Goal: Information Seeking & Learning: Find specific fact

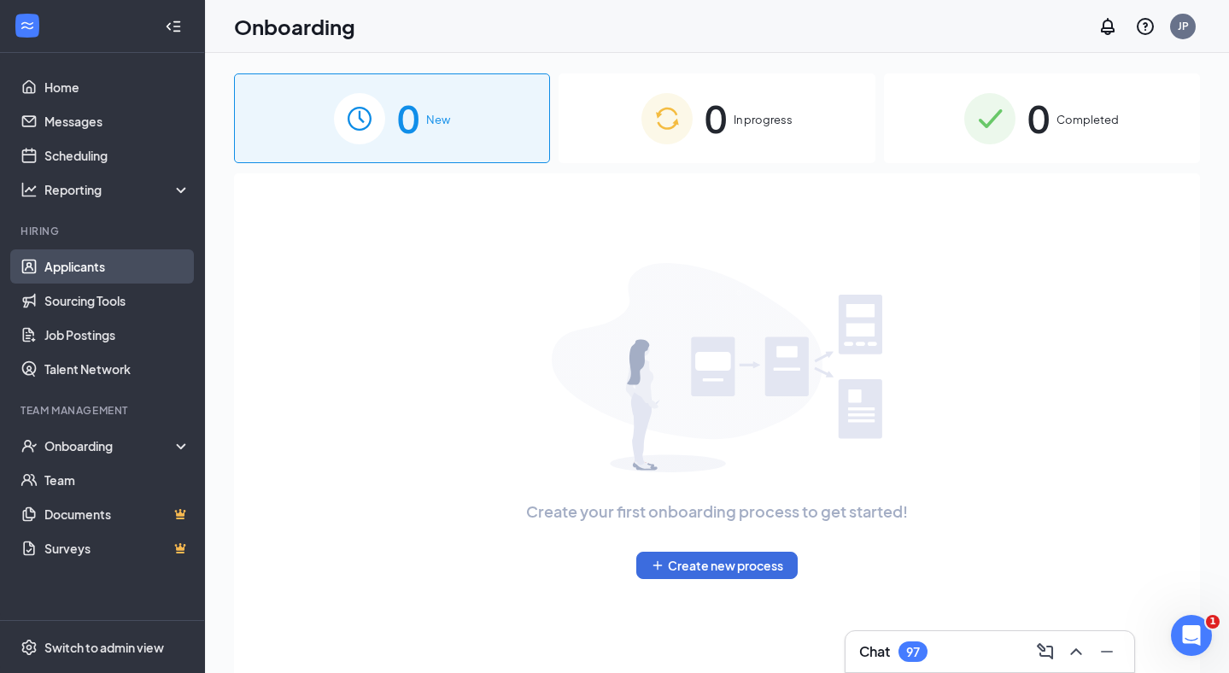
click at [96, 266] on link "Applicants" at bounding box center [117, 266] width 146 height 34
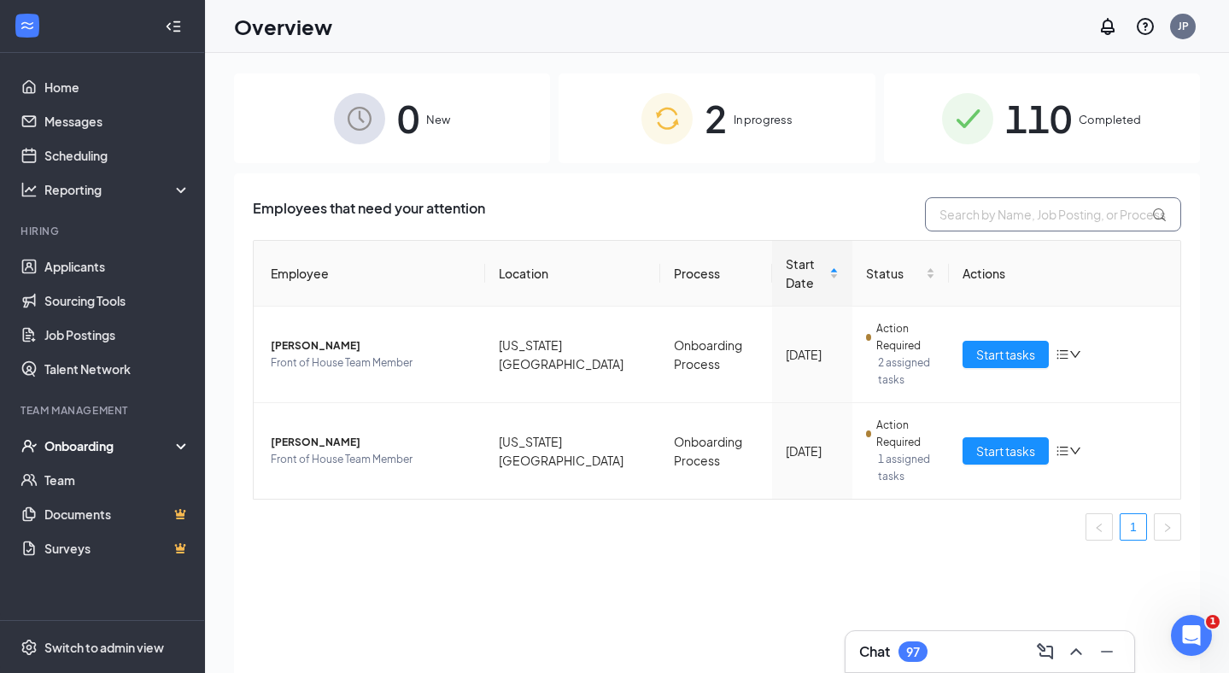
click at [1069, 220] on input "text" at bounding box center [1053, 214] width 256 height 34
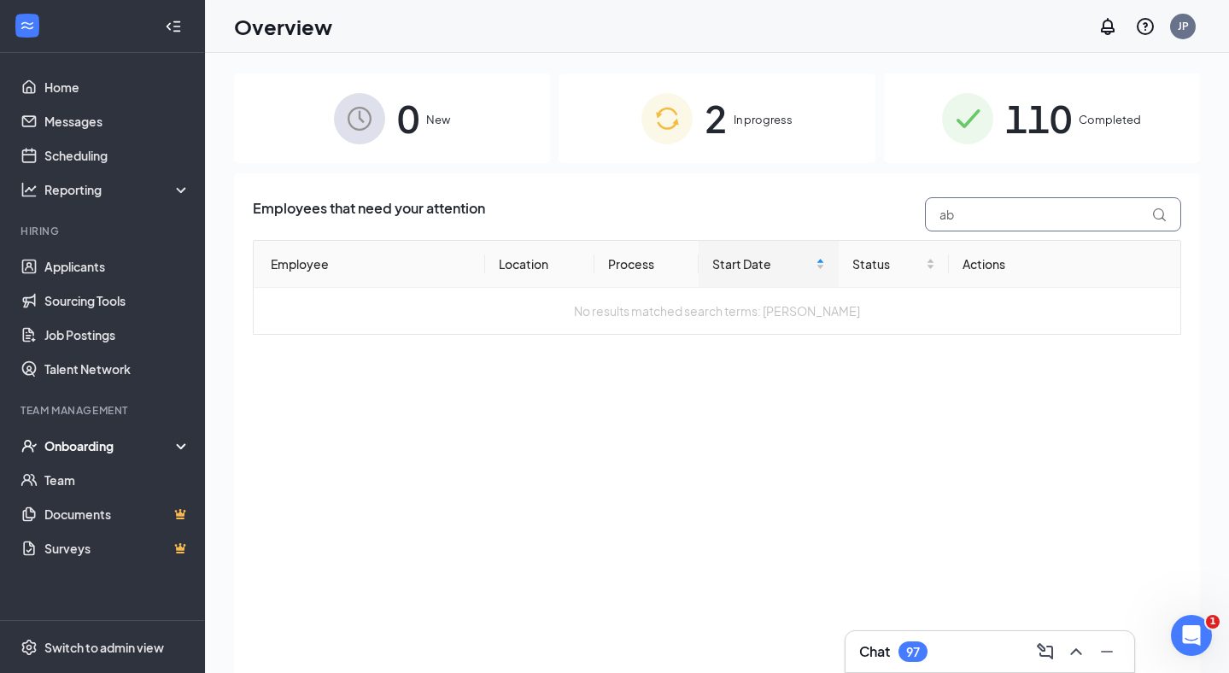
type input "a"
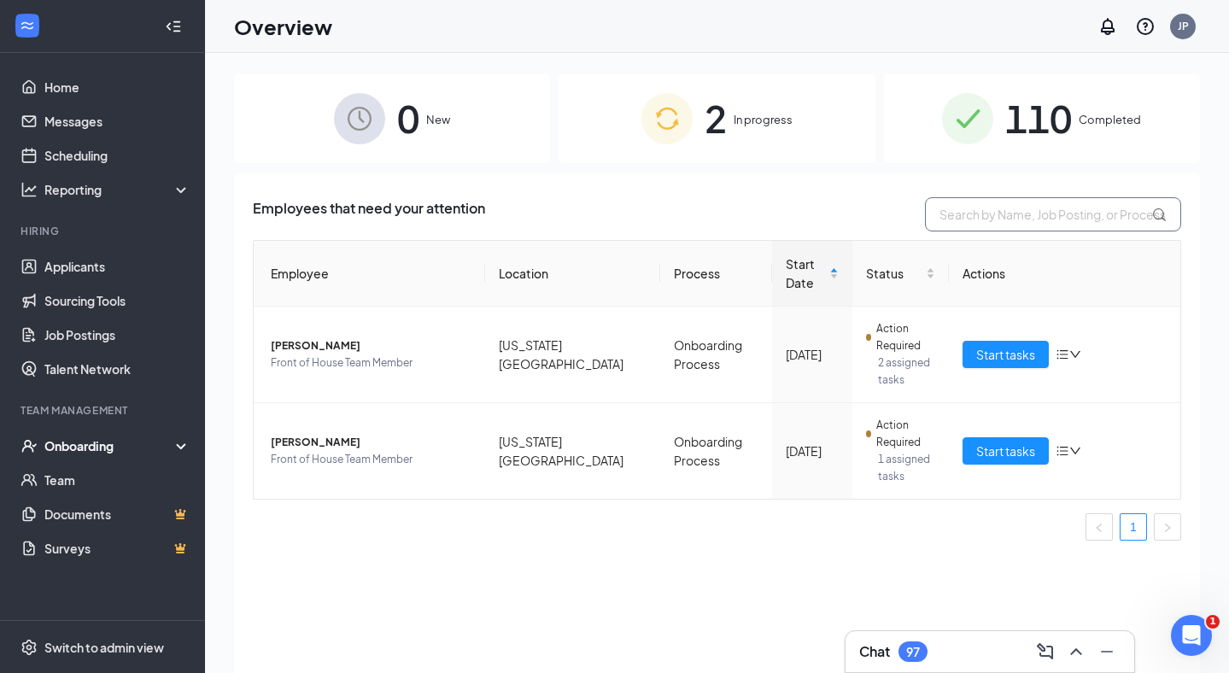
click at [1132, 213] on input "text" at bounding box center [1053, 214] width 256 height 34
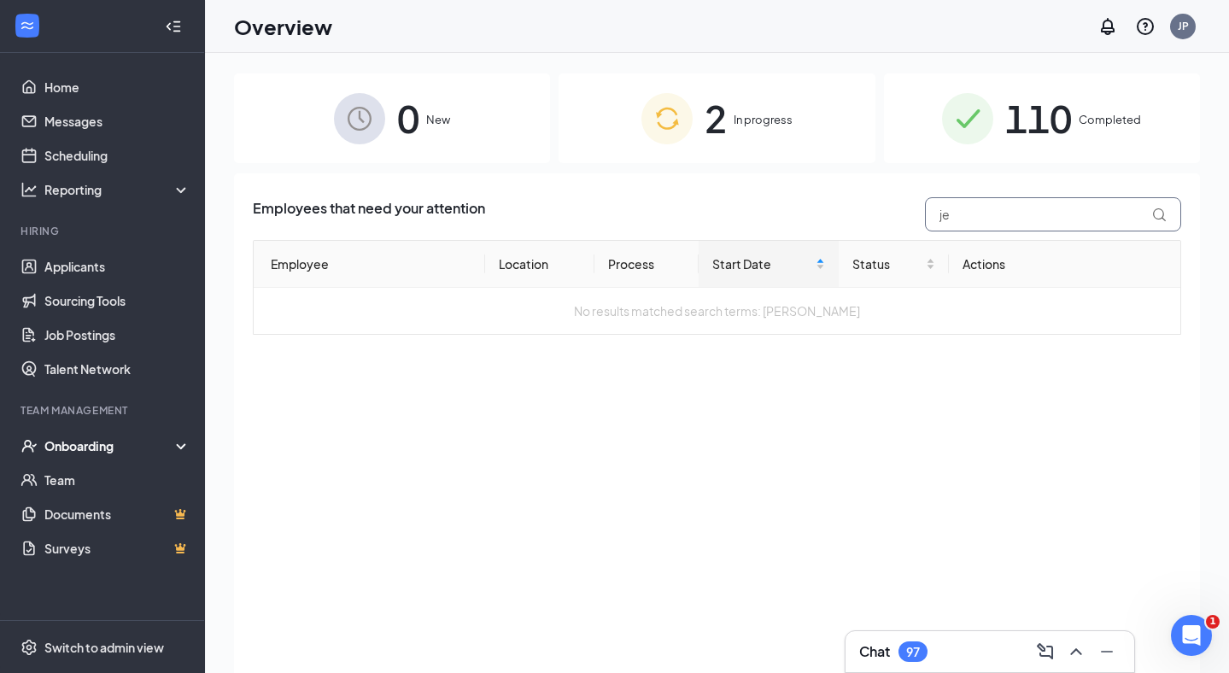
type input "j"
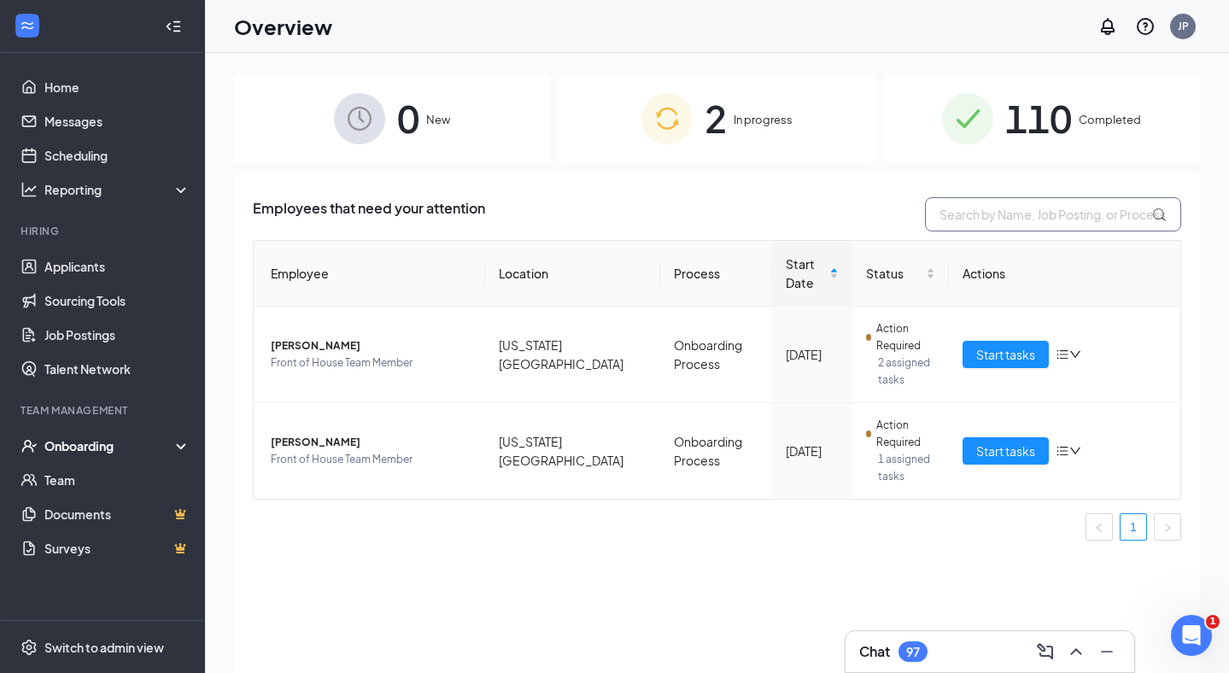
click at [1116, 206] on input "text" at bounding box center [1053, 214] width 256 height 34
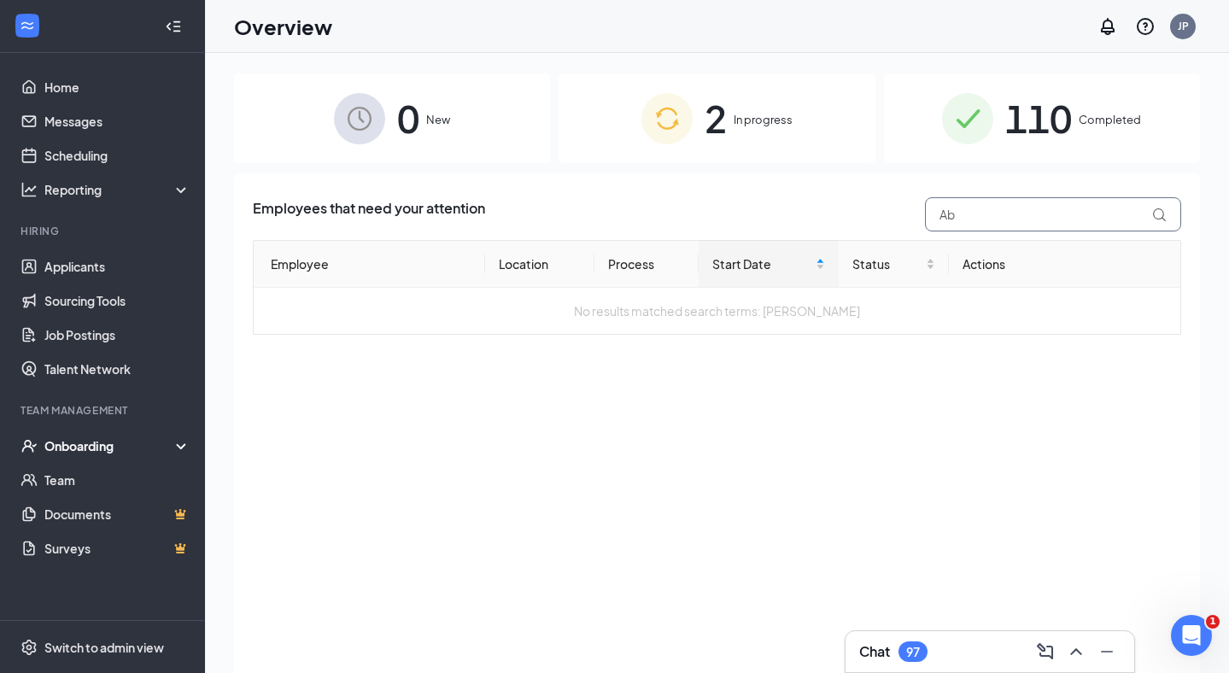
type input "A"
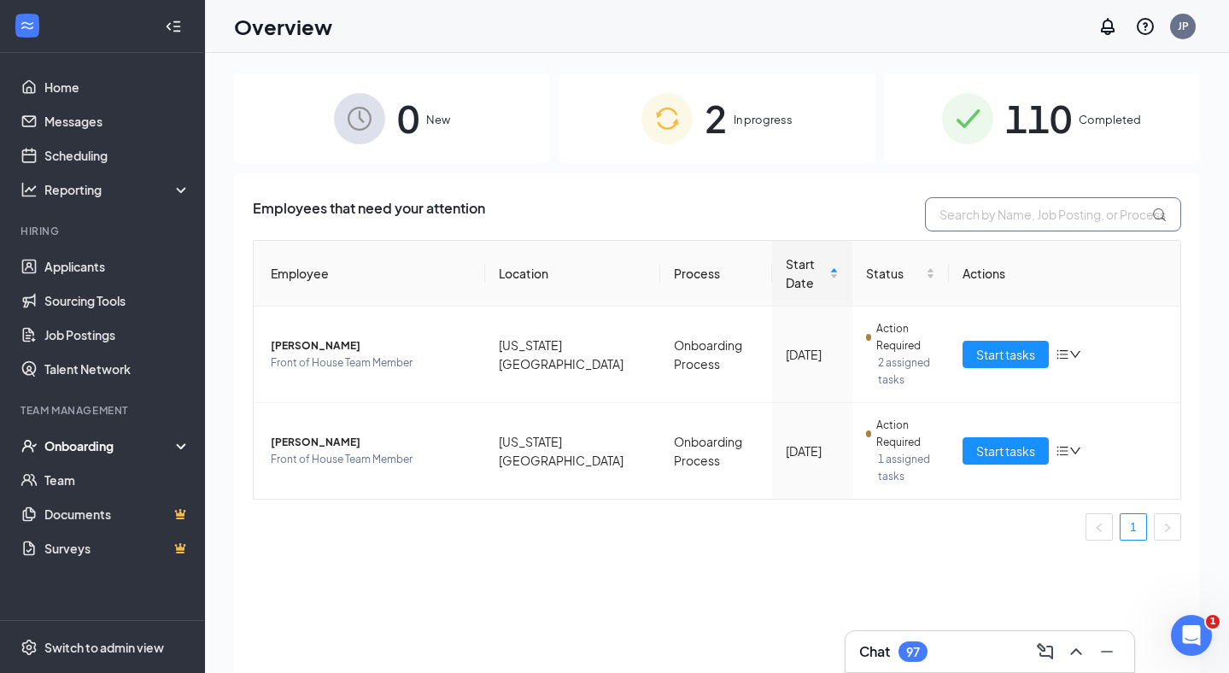
click at [1063, 213] on input "text" at bounding box center [1053, 214] width 256 height 34
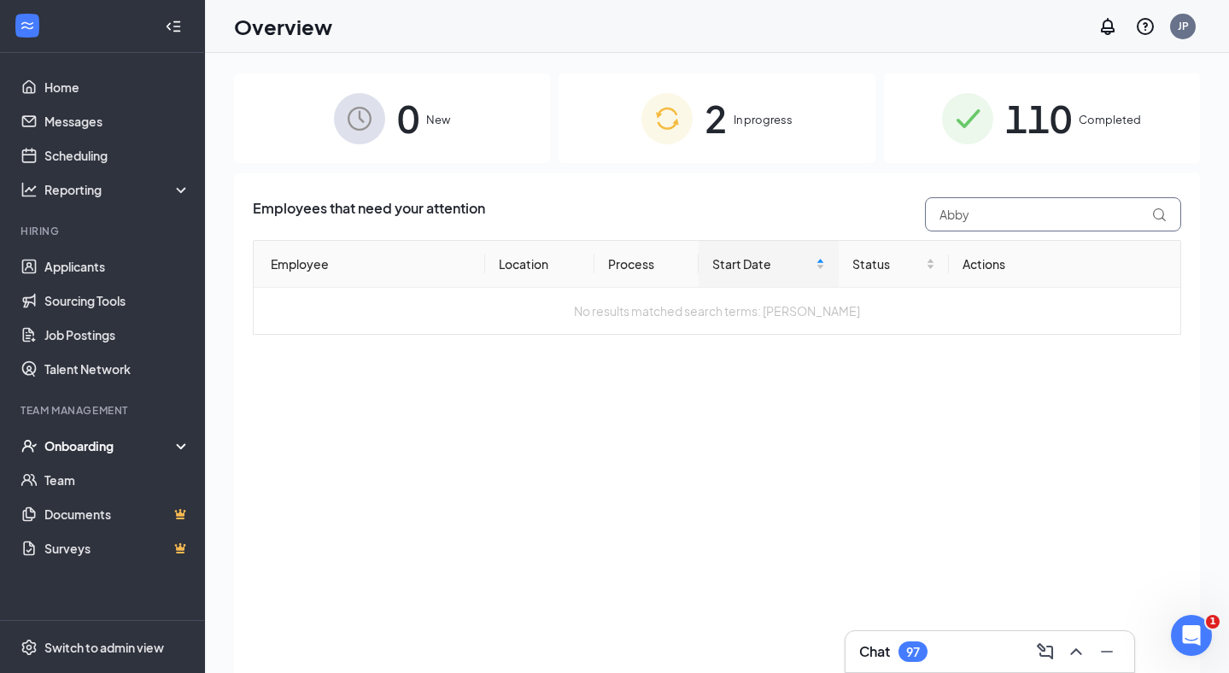
type input "Abby"
click at [752, 475] on div "Employees that need your attention Abby Employee Location Process Start Date St…" at bounding box center [717, 444] width 966 height 542
click at [120, 273] on link "Applicants" at bounding box center [117, 266] width 146 height 34
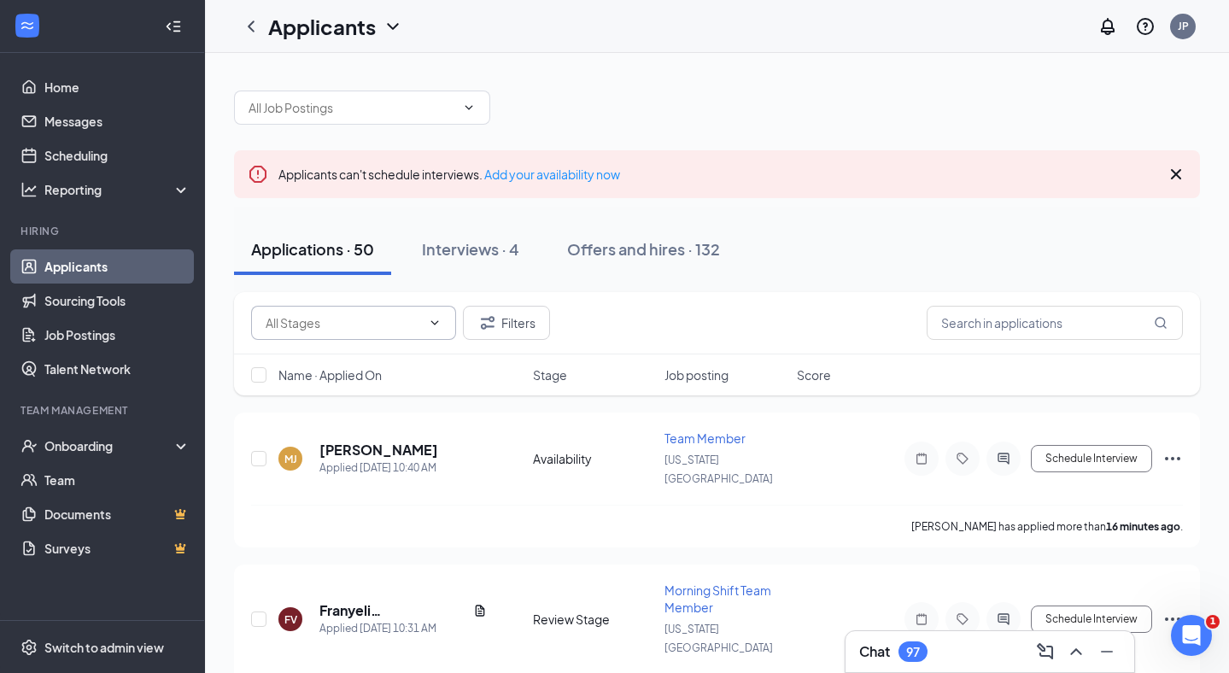
click at [436, 325] on icon "ChevronDown" at bounding box center [435, 323] width 14 height 14
click at [687, 278] on div "Applications · 50 Interviews · 4 Offers and hires · 132" at bounding box center [717, 249] width 966 height 85
click at [513, 322] on button "Filters" at bounding box center [506, 323] width 87 height 34
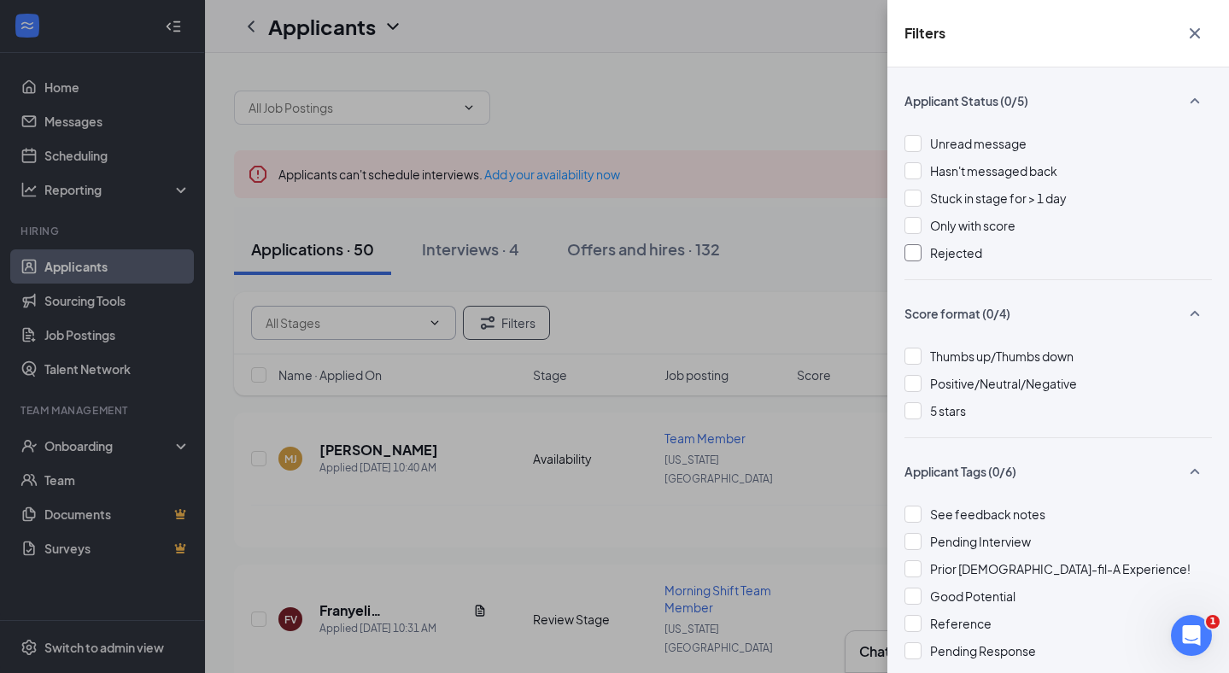
click at [912, 255] on div at bounding box center [913, 252] width 17 height 17
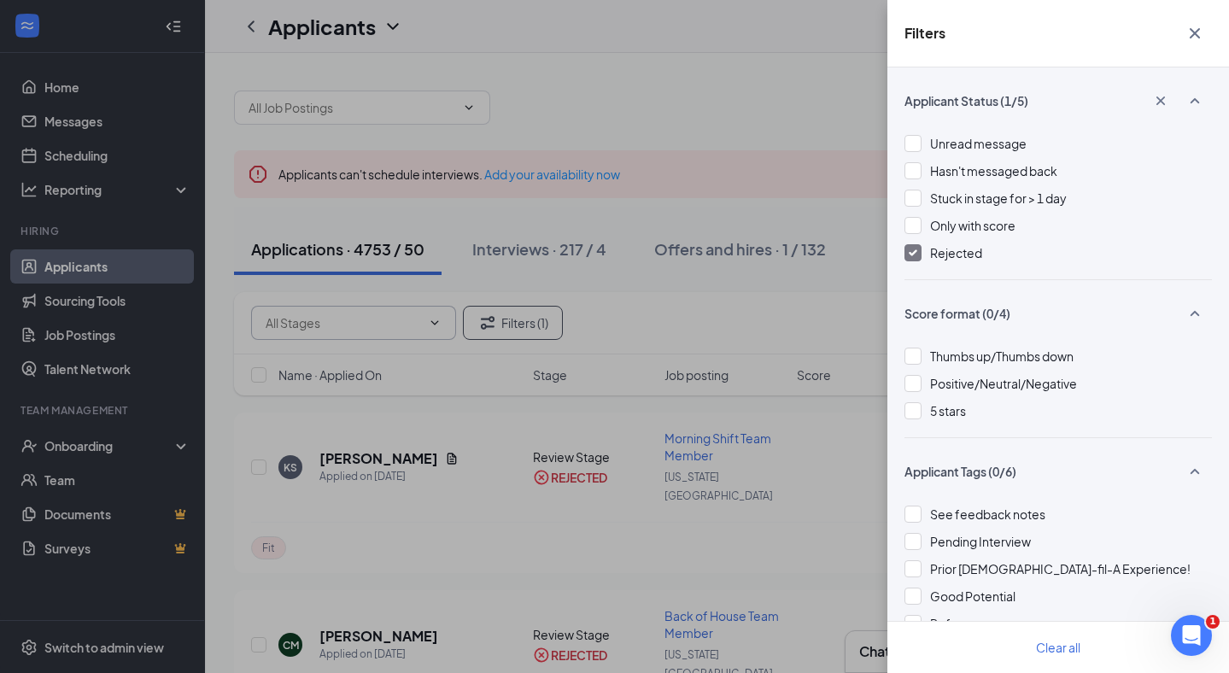
click at [808, 322] on div "Filters Applicant Status (1/5) Unread message Hasn't messaged back Stuck in sta…" at bounding box center [614, 336] width 1229 height 673
click at [837, 124] on div "Filters Applicant Status (1/5) Unread message Hasn't messaged back Stuck in sta…" at bounding box center [614, 336] width 1229 height 673
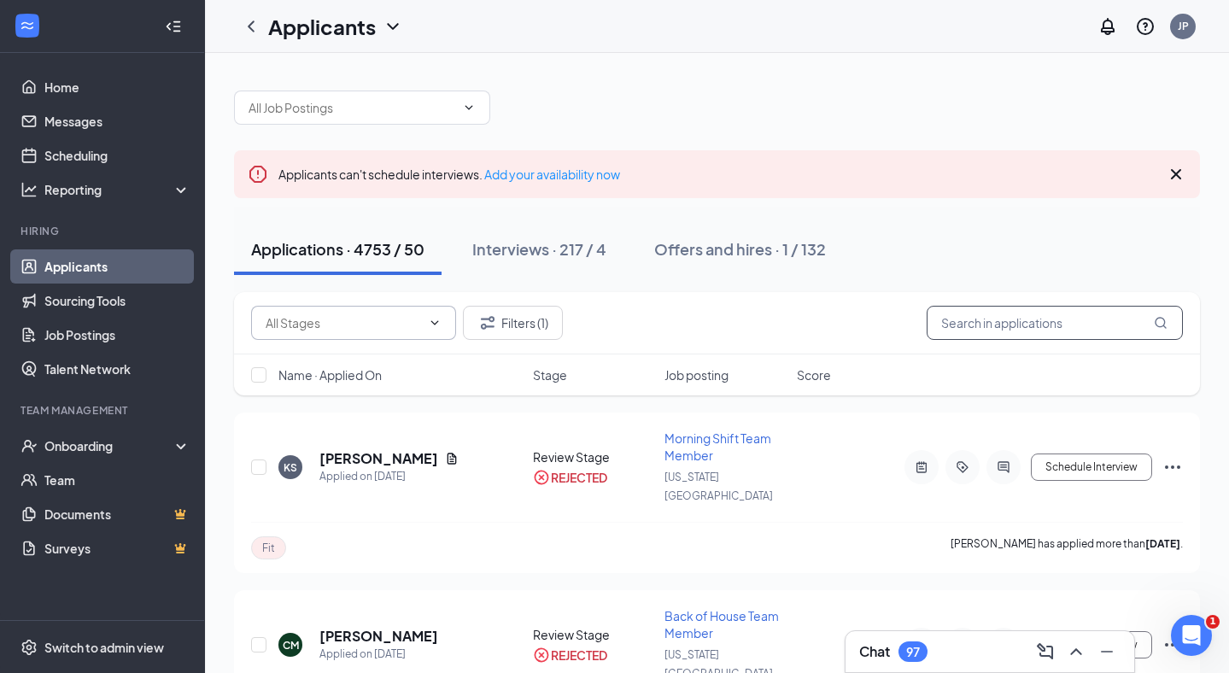
click at [1029, 321] on input "text" at bounding box center [1055, 323] width 256 height 34
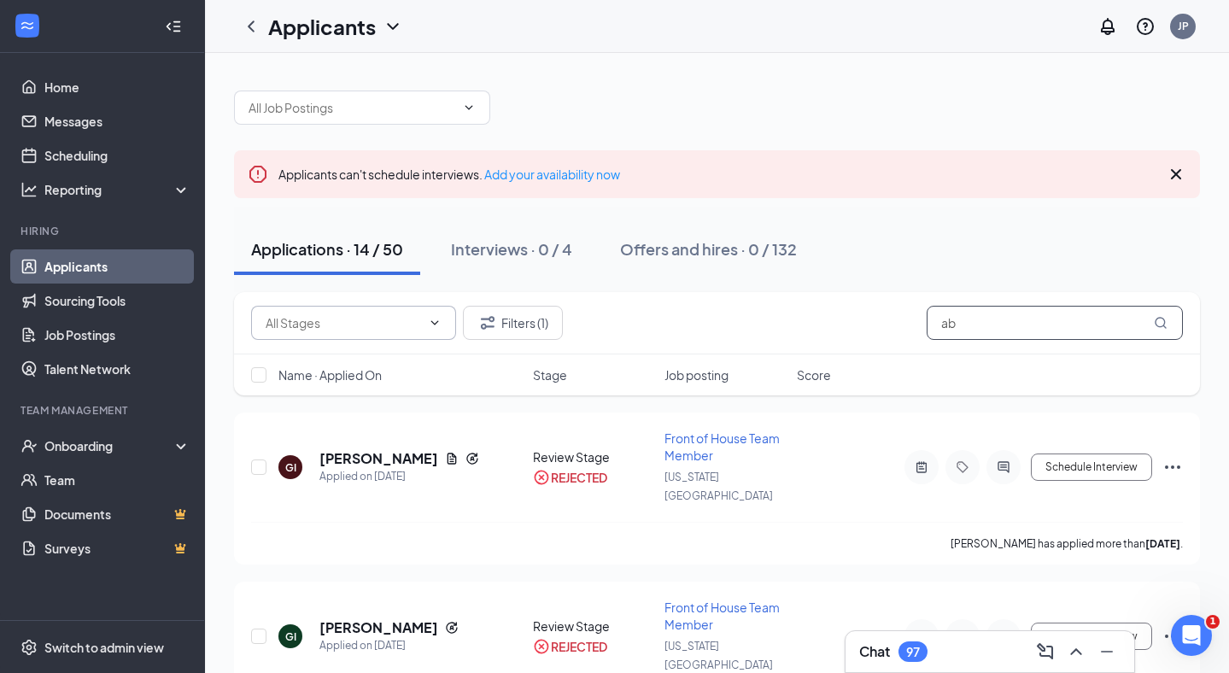
type input "a"
type input "A"
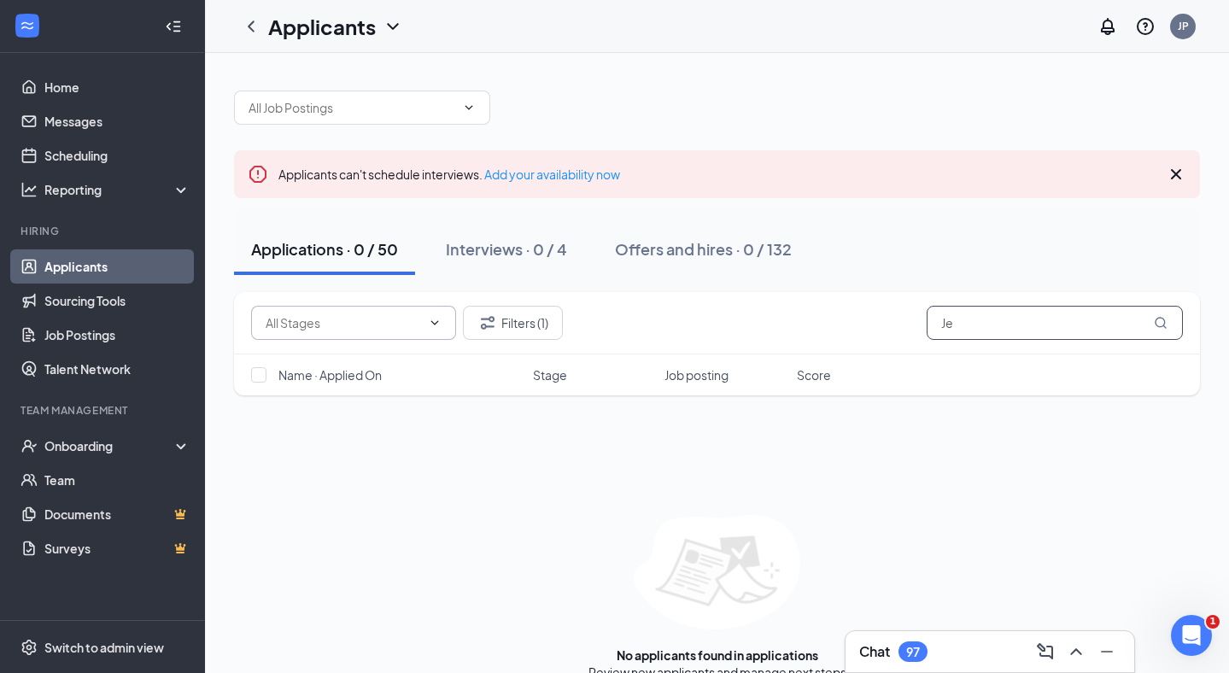
type input "J"
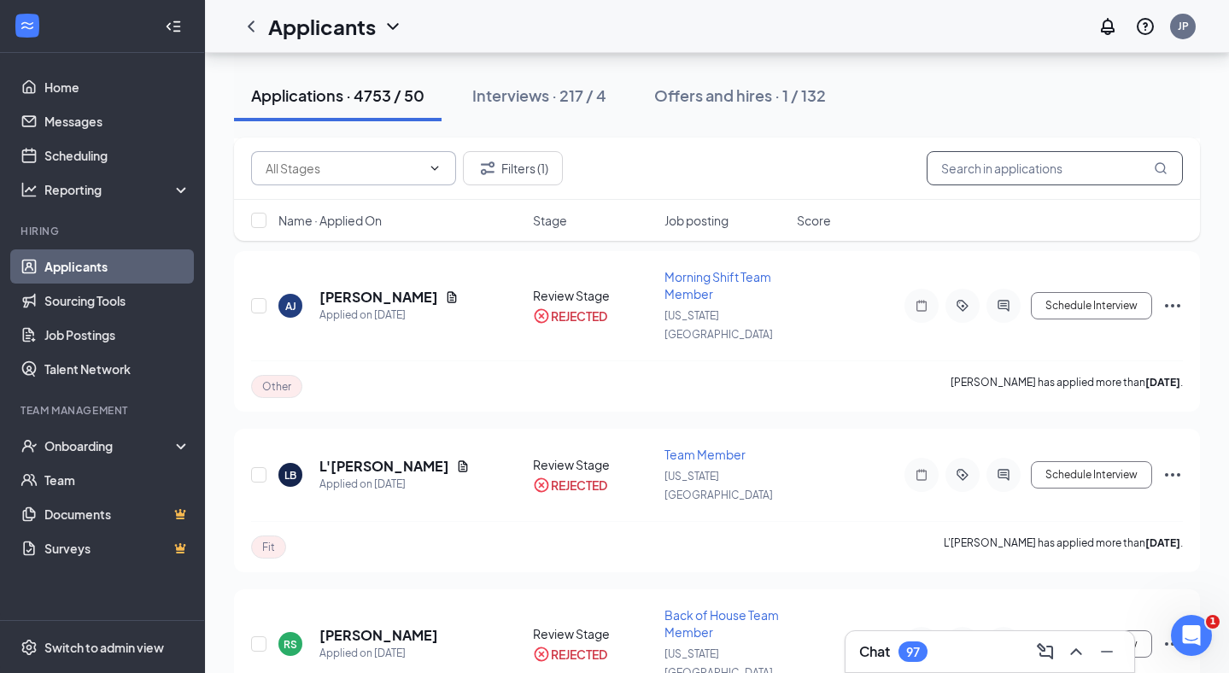
scroll to position [8411, 0]
